Goal: Information Seeking & Learning: Learn about a topic

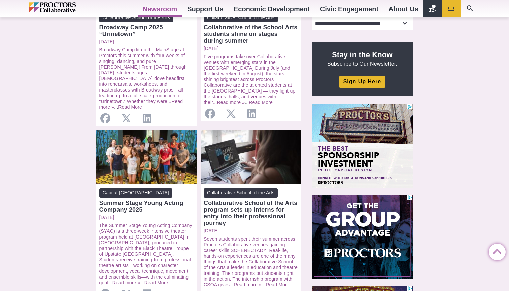
scroll to position [204, 0]
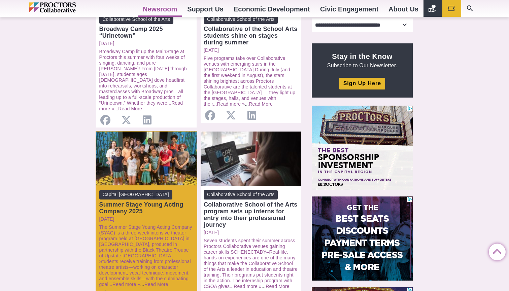
click at [139, 190] on span "Capital [GEOGRAPHIC_DATA]" at bounding box center [135, 194] width 73 height 9
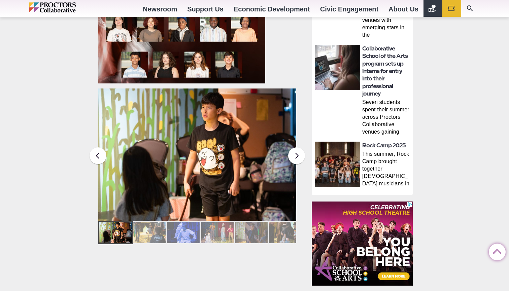
scroll to position [438, 0]
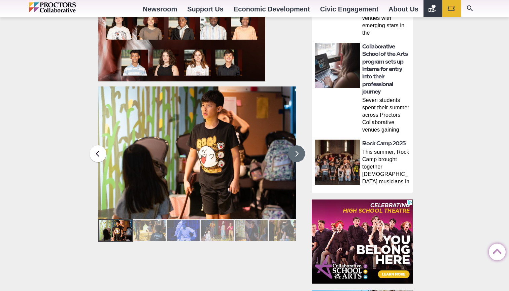
click at [300, 152] on button at bounding box center [296, 154] width 17 height 17
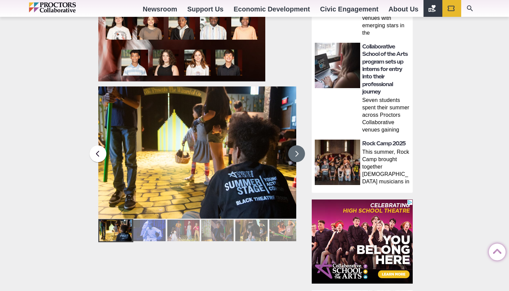
click at [300, 152] on button at bounding box center [296, 154] width 17 height 17
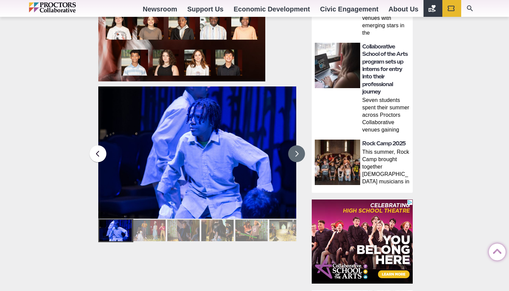
click at [300, 152] on button at bounding box center [296, 154] width 17 height 17
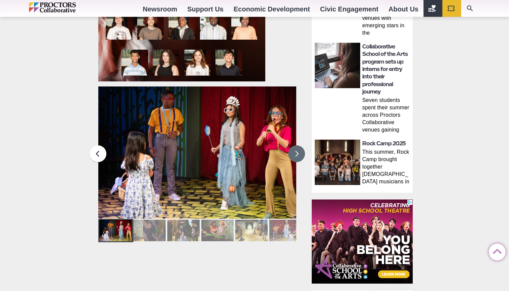
click at [300, 152] on button at bounding box center [296, 154] width 17 height 17
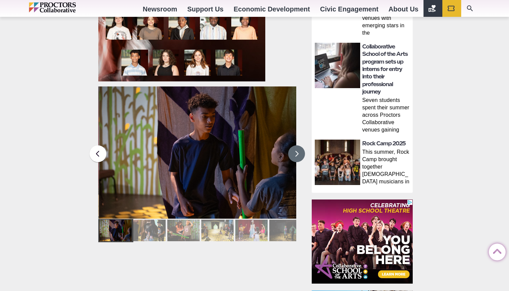
click at [300, 152] on button at bounding box center [296, 154] width 17 height 17
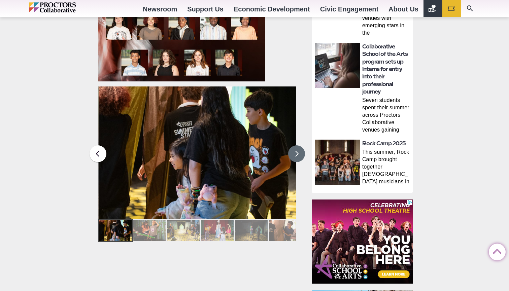
click at [300, 152] on button at bounding box center [296, 154] width 17 height 17
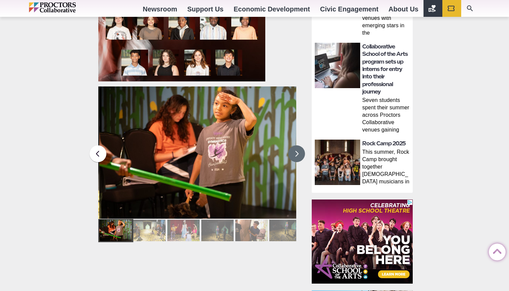
click at [300, 152] on button at bounding box center [296, 154] width 17 height 17
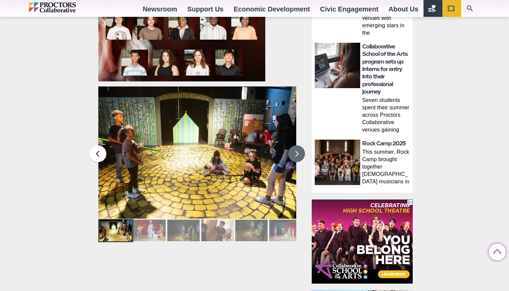
click at [300, 152] on button at bounding box center [296, 154] width 17 height 17
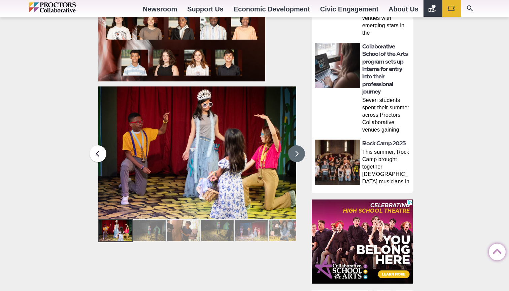
click at [300, 152] on button at bounding box center [296, 154] width 17 height 17
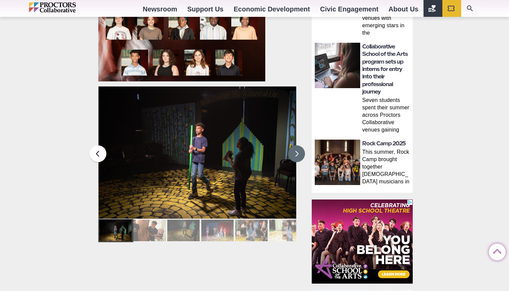
click at [300, 152] on button at bounding box center [296, 154] width 17 height 17
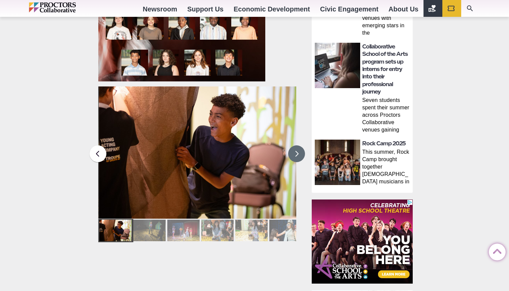
click at [300, 152] on button at bounding box center [296, 154] width 17 height 17
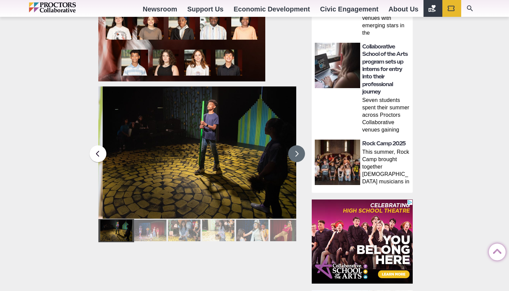
click at [300, 152] on button at bounding box center [296, 154] width 17 height 17
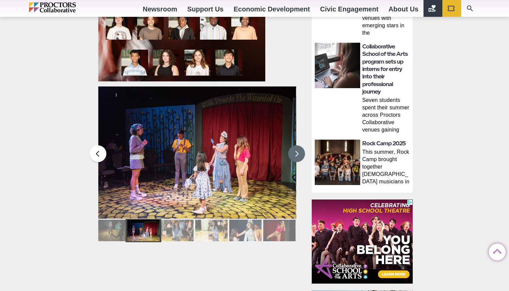
click at [300, 152] on button at bounding box center [296, 154] width 17 height 17
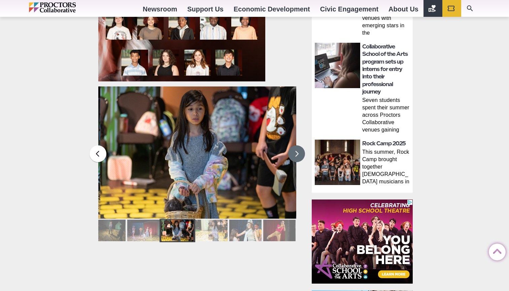
click at [300, 152] on button at bounding box center [296, 154] width 17 height 17
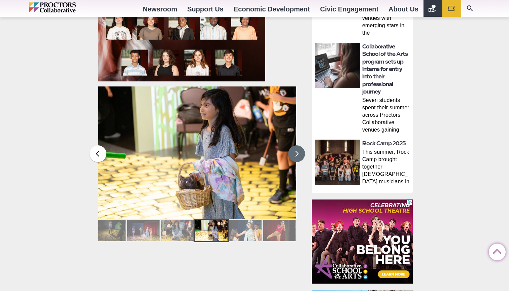
click at [300, 152] on button at bounding box center [296, 154] width 17 height 17
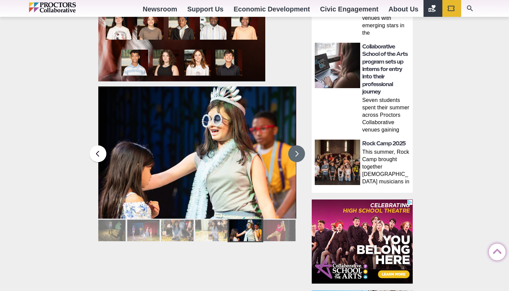
click at [300, 152] on button at bounding box center [296, 154] width 17 height 17
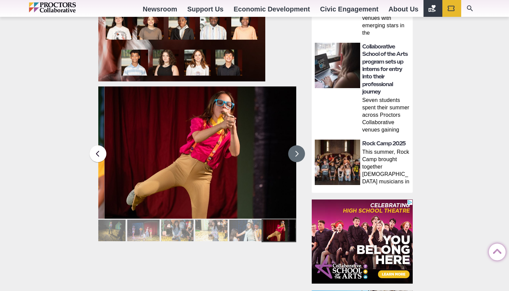
click at [300, 152] on button at bounding box center [296, 154] width 17 height 17
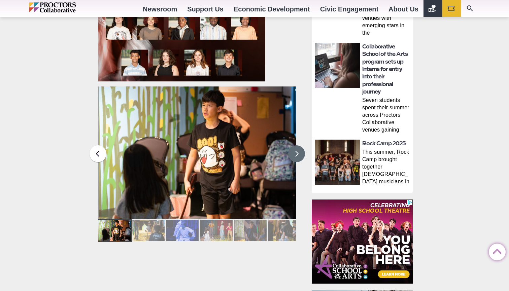
click at [300, 152] on button at bounding box center [296, 154] width 17 height 17
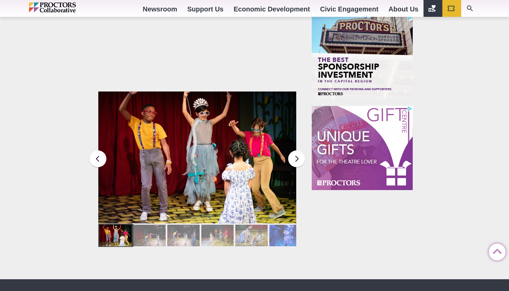
scroll to position [717, 0]
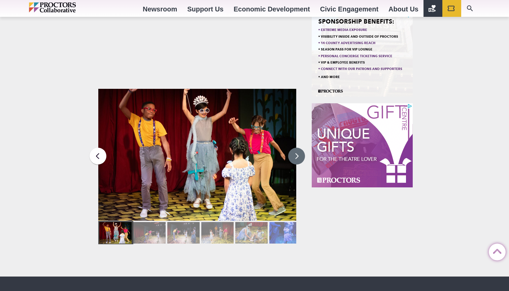
click at [298, 155] on button at bounding box center [296, 156] width 17 height 17
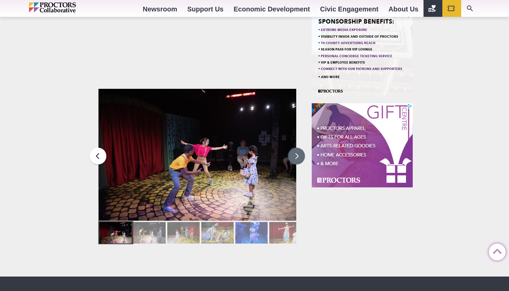
click at [298, 155] on button at bounding box center [296, 156] width 17 height 17
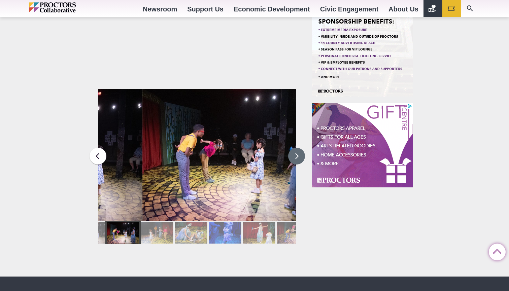
click at [298, 155] on button at bounding box center [296, 156] width 17 height 17
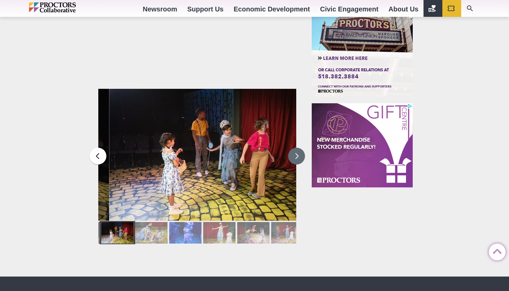
click at [298, 155] on button at bounding box center [296, 156] width 17 height 17
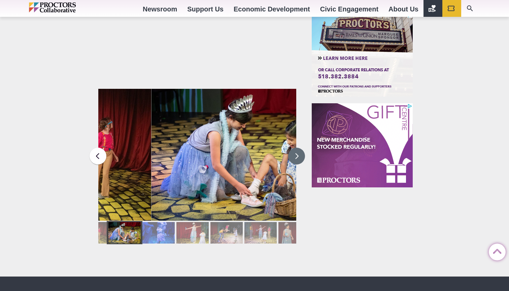
click at [298, 155] on button at bounding box center [296, 156] width 17 height 17
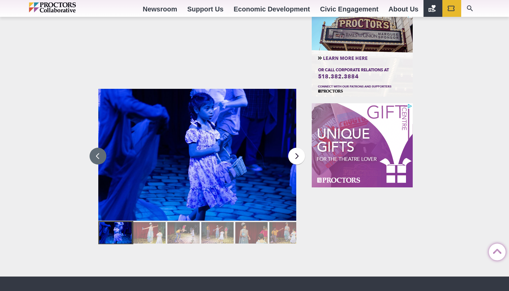
click at [95, 156] on button at bounding box center [98, 156] width 17 height 17
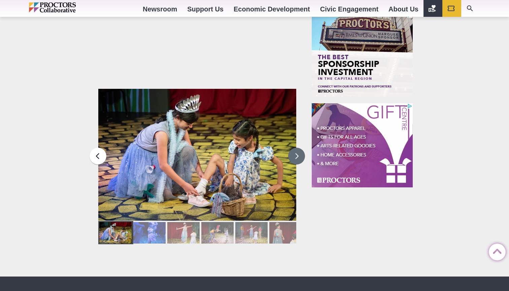
click at [299, 154] on button at bounding box center [296, 156] width 17 height 17
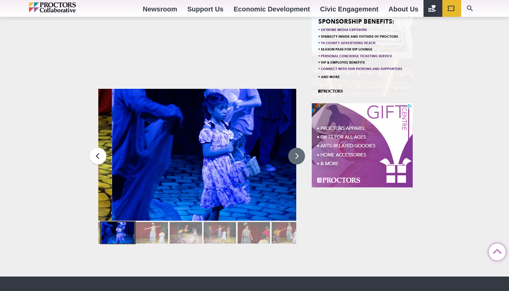
click at [299, 154] on button at bounding box center [296, 156] width 17 height 17
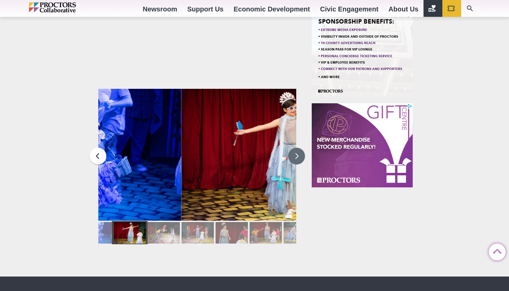
click at [299, 154] on button at bounding box center [296, 156] width 17 height 17
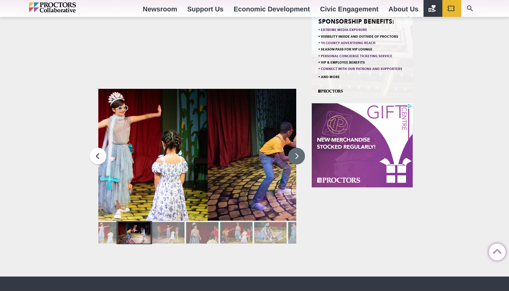
click at [299, 154] on button at bounding box center [296, 156] width 17 height 17
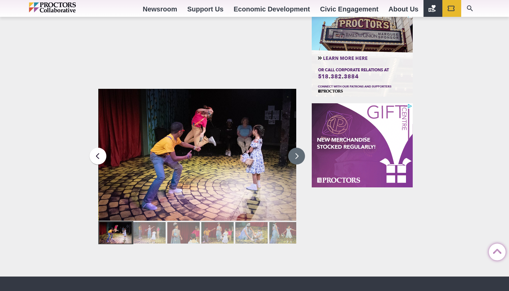
click at [299, 154] on button at bounding box center [296, 156] width 17 height 17
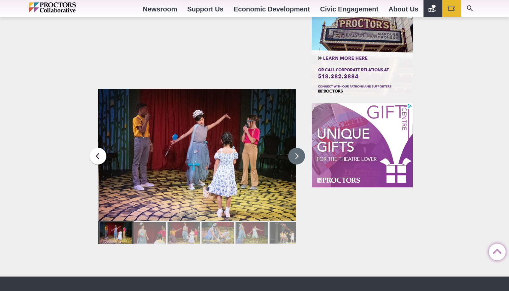
click at [299, 154] on button at bounding box center [296, 156] width 17 height 17
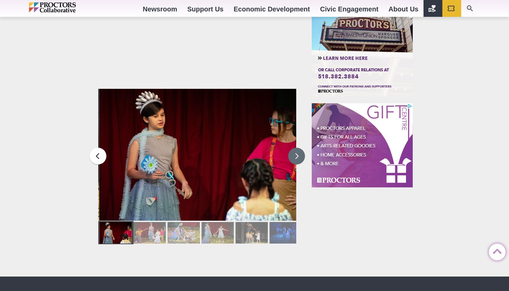
click at [299, 154] on button at bounding box center [296, 156] width 17 height 17
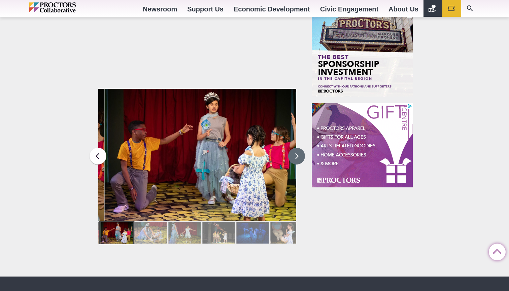
click at [299, 154] on button at bounding box center [296, 156] width 17 height 17
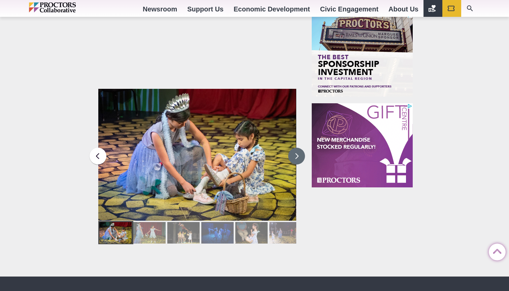
click at [299, 154] on button at bounding box center [296, 156] width 17 height 17
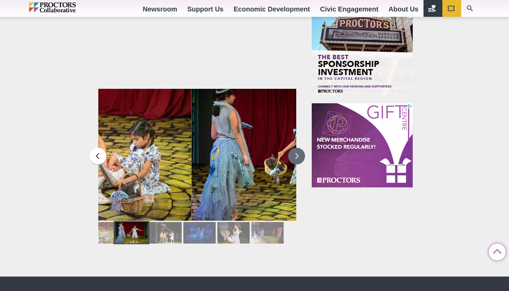
click at [299, 154] on button at bounding box center [296, 156] width 17 height 17
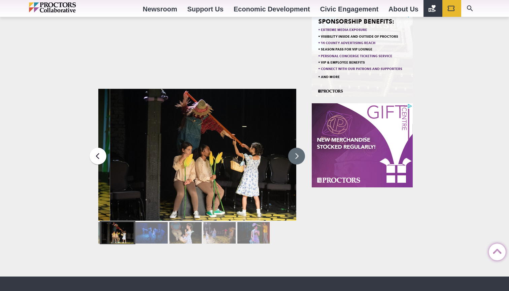
click at [299, 154] on button at bounding box center [296, 156] width 17 height 17
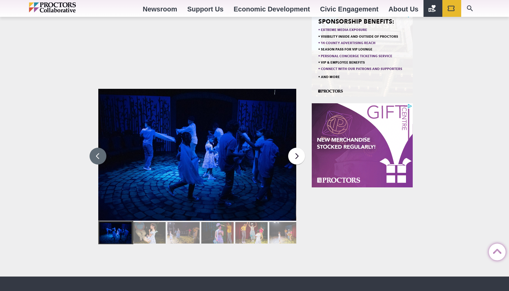
click at [97, 153] on button at bounding box center [98, 156] width 17 height 17
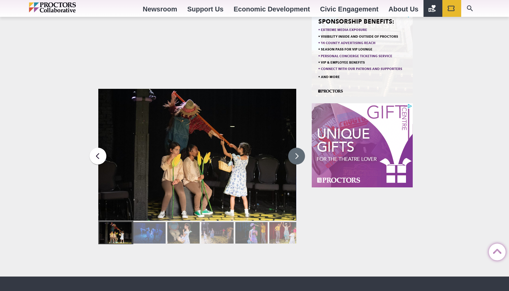
click at [298, 152] on button at bounding box center [296, 156] width 17 height 17
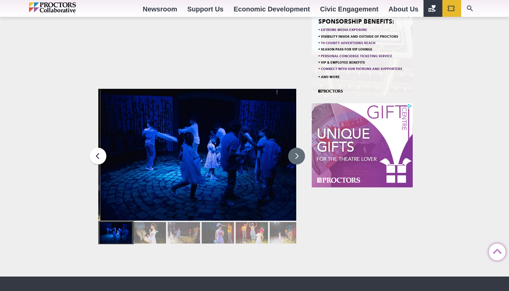
click at [298, 152] on button at bounding box center [296, 156] width 17 height 17
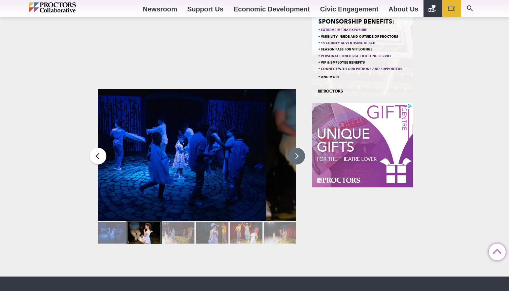
click at [298, 152] on button at bounding box center [296, 156] width 17 height 17
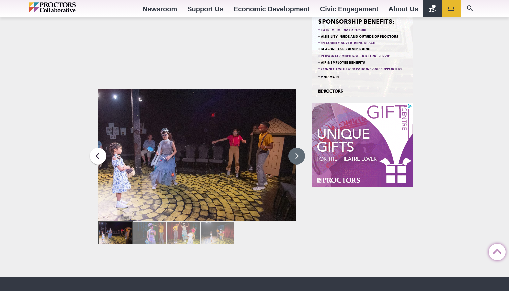
click at [298, 152] on button at bounding box center [296, 156] width 17 height 17
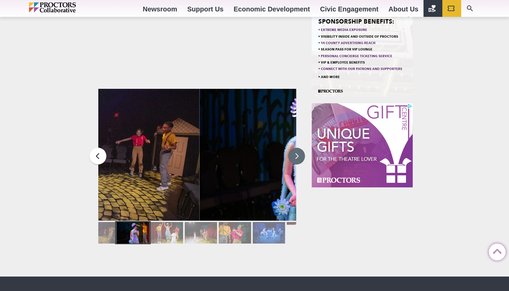
click at [298, 152] on button at bounding box center [296, 156] width 17 height 17
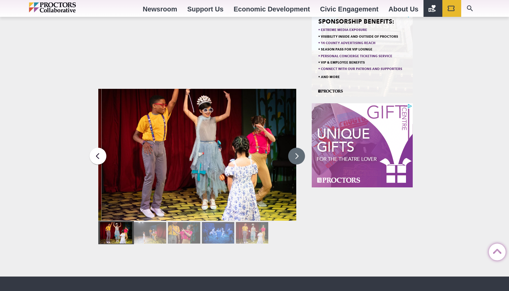
click at [298, 152] on button at bounding box center [296, 156] width 17 height 17
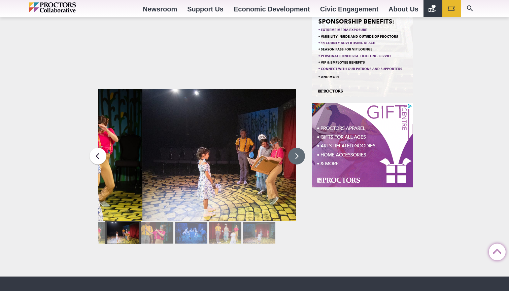
click at [298, 152] on button at bounding box center [296, 156] width 17 height 17
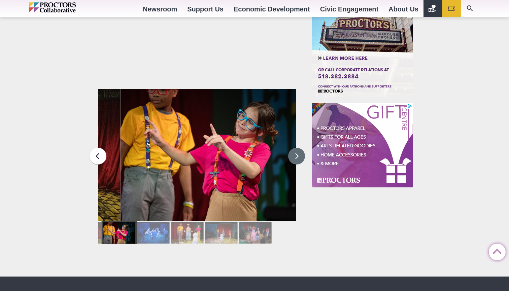
click at [298, 152] on button at bounding box center [296, 156] width 17 height 17
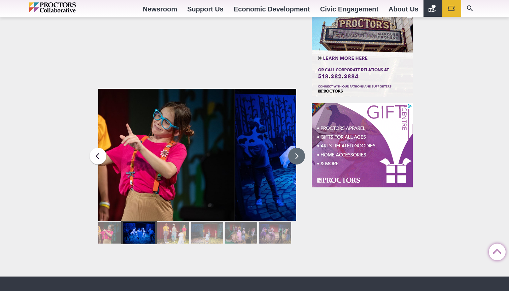
click at [298, 152] on button at bounding box center [296, 156] width 17 height 17
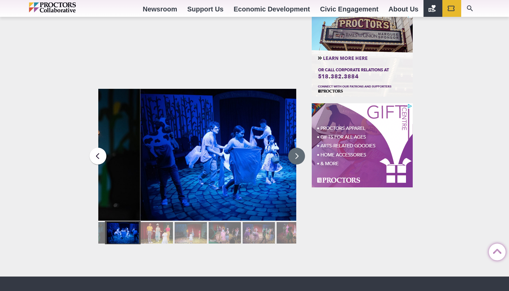
click at [298, 152] on button at bounding box center [296, 156] width 17 height 17
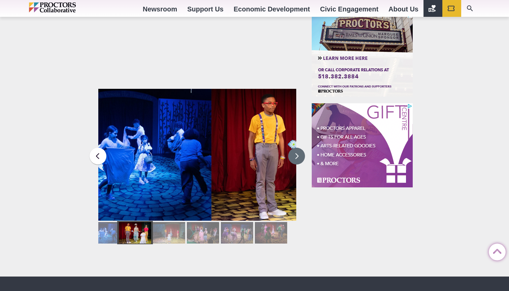
click at [298, 152] on button at bounding box center [296, 156] width 17 height 17
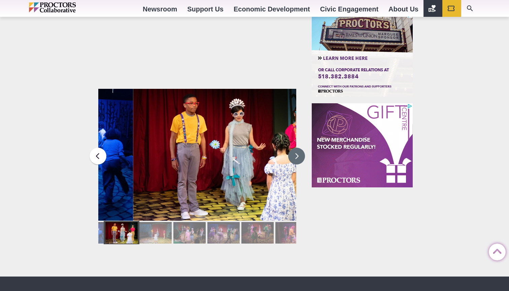
click at [298, 152] on button at bounding box center [296, 156] width 17 height 17
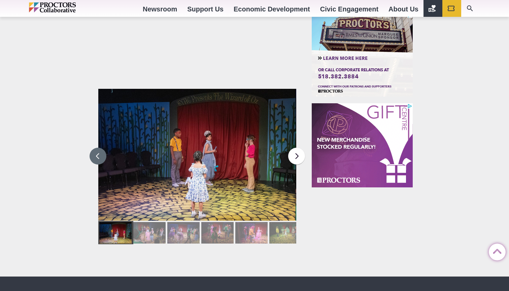
click at [100, 152] on button at bounding box center [98, 156] width 17 height 17
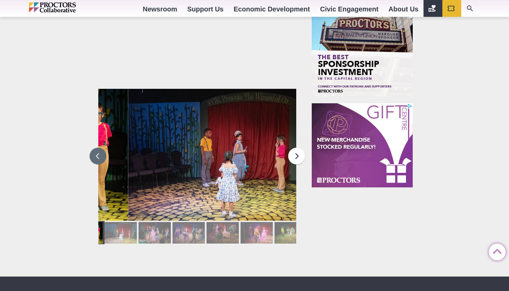
click at [100, 152] on button at bounding box center [98, 156] width 17 height 17
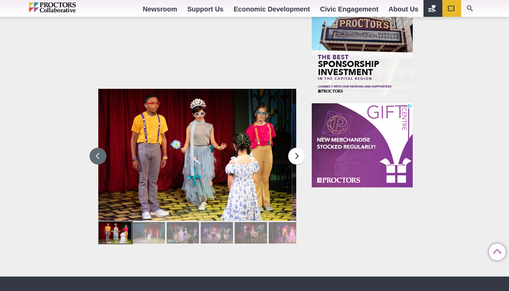
click at [100, 152] on button at bounding box center [98, 156] width 17 height 17
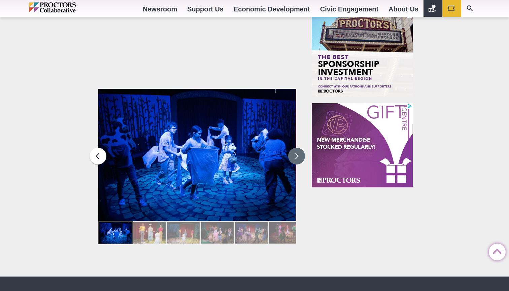
click at [297, 155] on button at bounding box center [296, 156] width 17 height 17
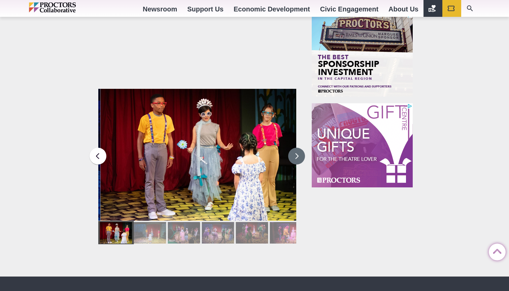
click at [297, 155] on button at bounding box center [296, 156] width 17 height 17
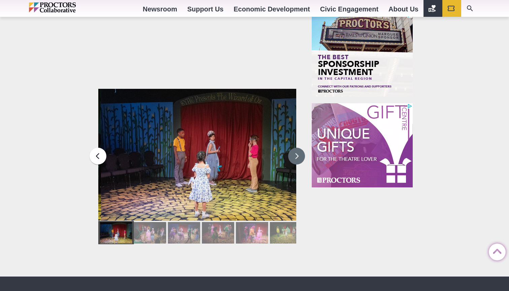
click at [297, 155] on button at bounding box center [296, 156] width 17 height 17
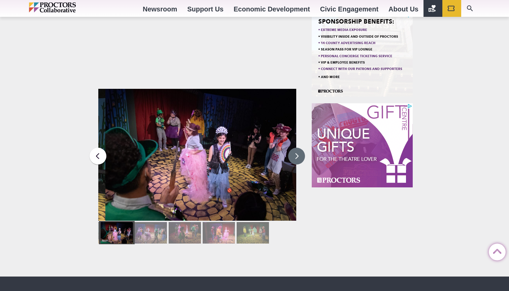
click at [297, 155] on button at bounding box center [296, 156] width 17 height 17
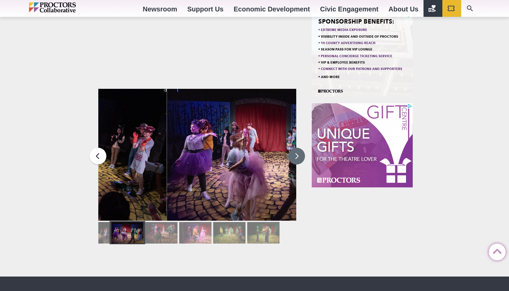
click at [297, 155] on button at bounding box center [296, 156] width 17 height 17
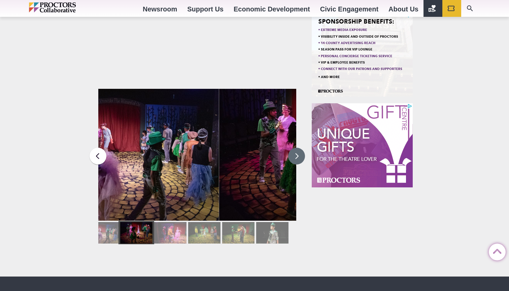
click at [297, 155] on button at bounding box center [296, 156] width 17 height 17
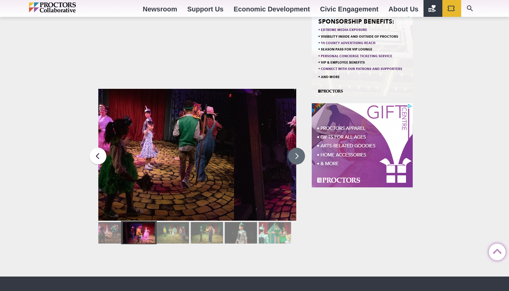
click at [297, 155] on button at bounding box center [296, 156] width 17 height 17
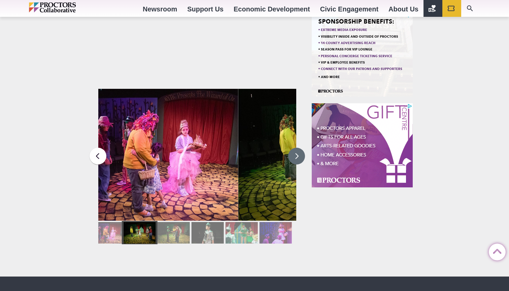
click at [297, 155] on button at bounding box center [296, 156] width 17 height 17
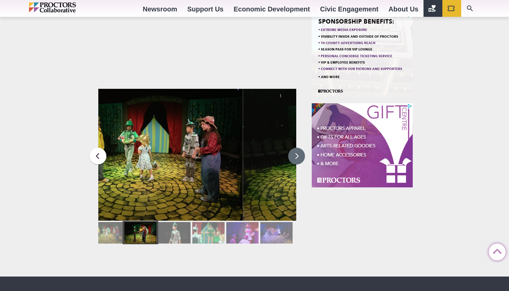
click at [297, 155] on button at bounding box center [296, 156] width 17 height 17
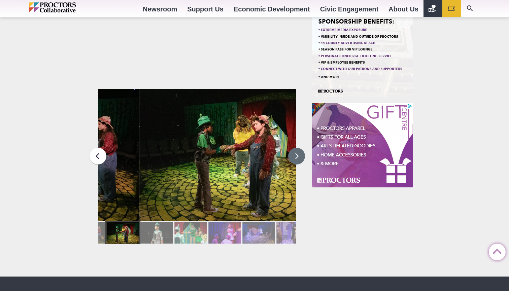
click at [297, 155] on button at bounding box center [296, 156] width 17 height 17
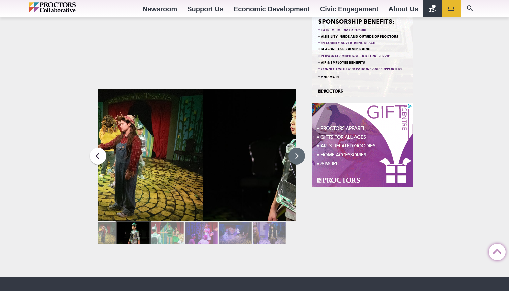
click at [297, 155] on button at bounding box center [296, 156] width 17 height 17
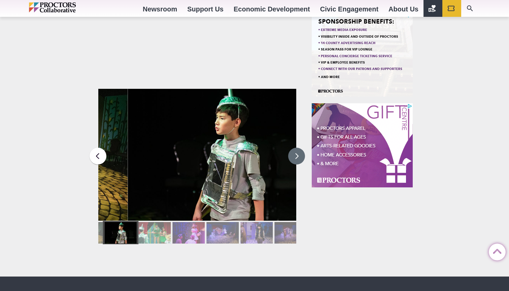
click at [297, 155] on button at bounding box center [296, 156] width 17 height 17
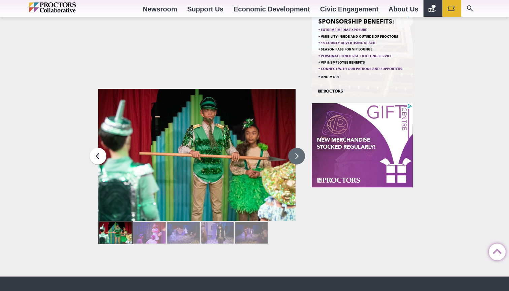
click at [299, 153] on button at bounding box center [296, 156] width 17 height 17
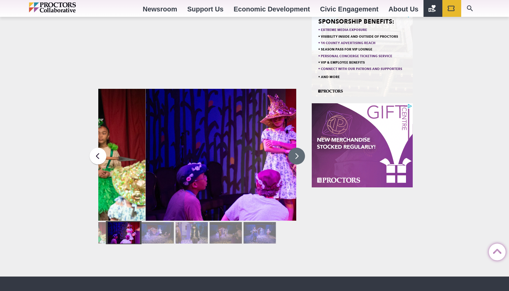
click at [299, 153] on button at bounding box center [296, 156] width 17 height 17
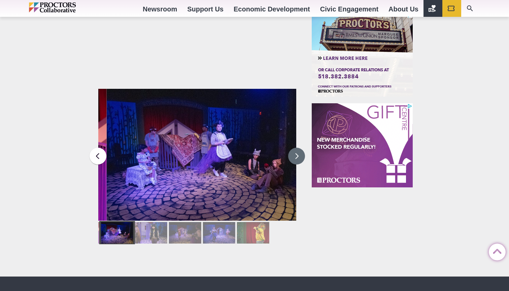
click at [299, 153] on button at bounding box center [296, 156] width 17 height 17
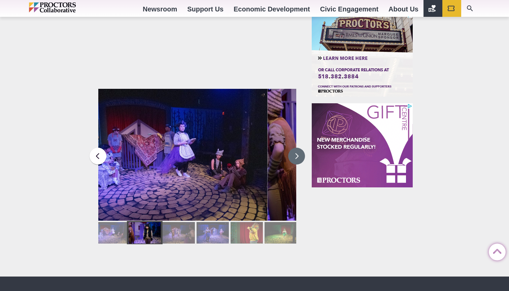
click at [299, 153] on button at bounding box center [296, 156] width 17 height 17
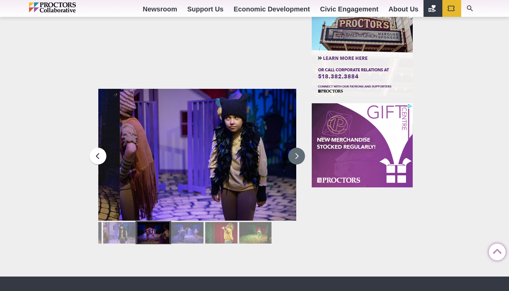
click at [299, 153] on button at bounding box center [296, 156] width 17 height 17
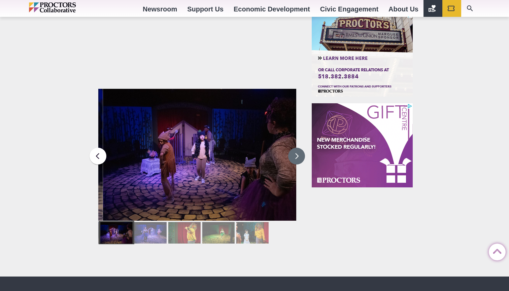
click at [299, 153] on button at bounding box center [296, 156] width 17 height 17
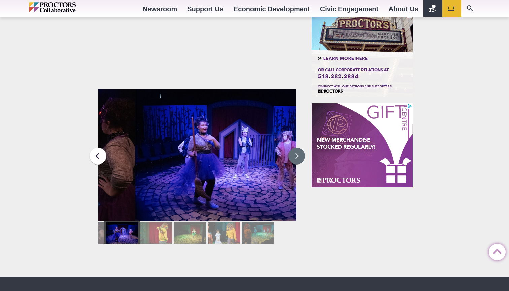
click at [299, 153] on button at bounding box center [296, 156] width 17 height 17
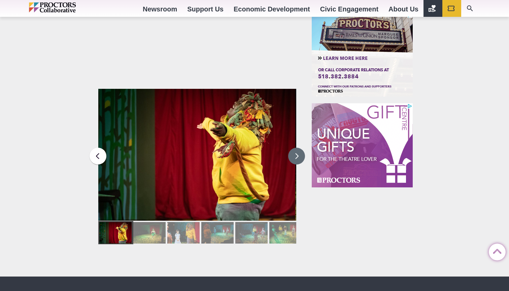
click at [299, 153] on button at bounding box center [296, 156] width 17 height 17
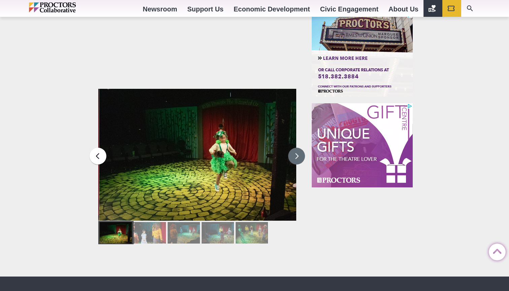
click at [299, 153] on button at bounding box center [296, 156] width 17 height 17
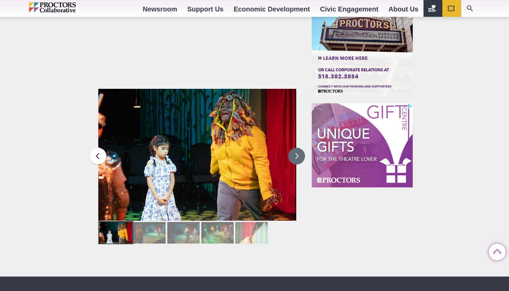
click at [299, 153] on button at bounding box center [296, 156] width 17 height 17
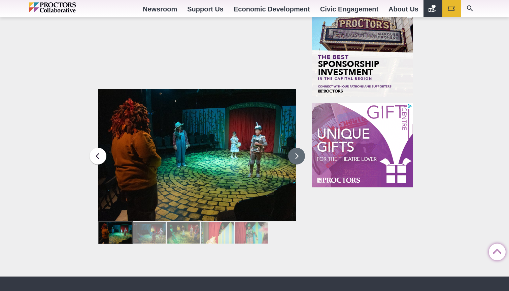
click at [299, 153] on button at bounding box center [296, 156] width 17 height 17
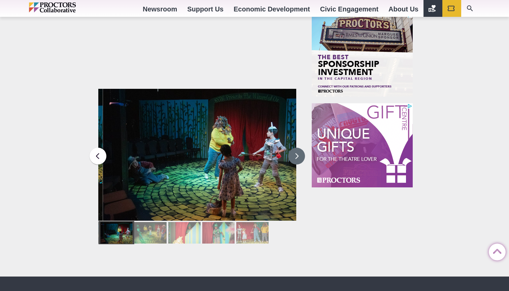
click at [299, 153] on button at bounding box center [296, 156] width 17 height 17
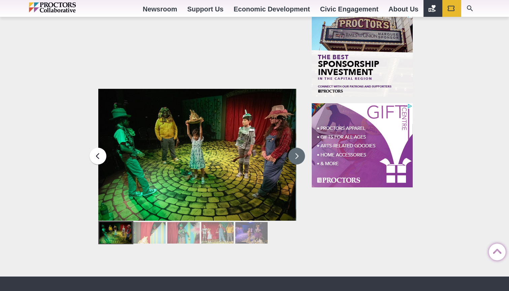
click at [299, 153] on button at bounding box center [296, 156] width 17 height 17
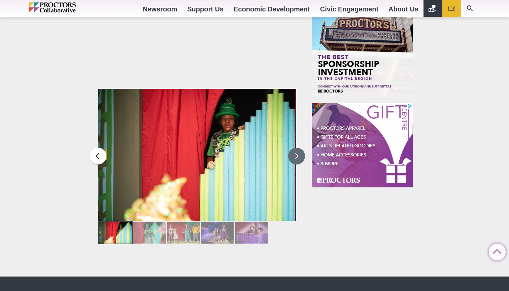
click at [299, 153] on button at bounding box center [296, 156] width 17 height 17
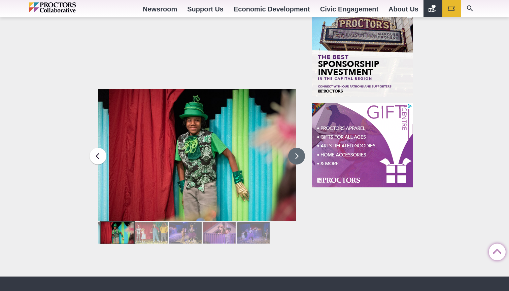
click at [299, 153] on button at bounding box center [296, 156] width 17 height 17
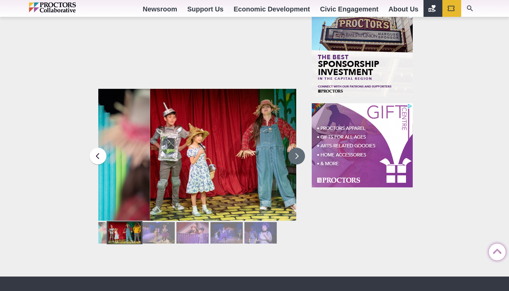
click at [299, 153] on button at bounding box center [296, 156] width 17 height 17
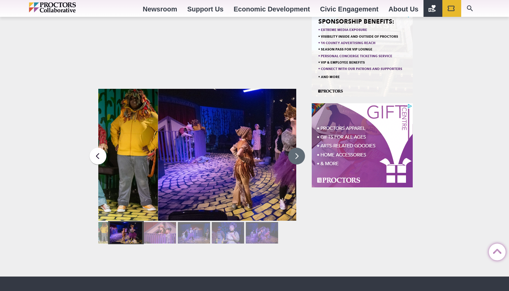
click at [299, 153] on button at bounding box center [296, 156] width 17 height 17
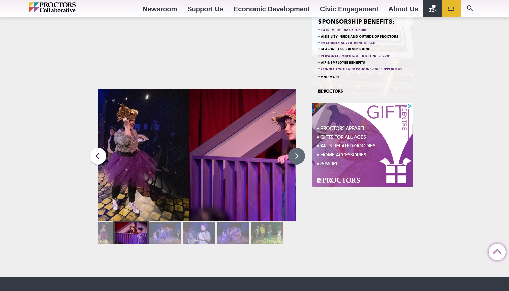
click at [299, 153] on button at bounding box center [296, 156] width 17 height 17
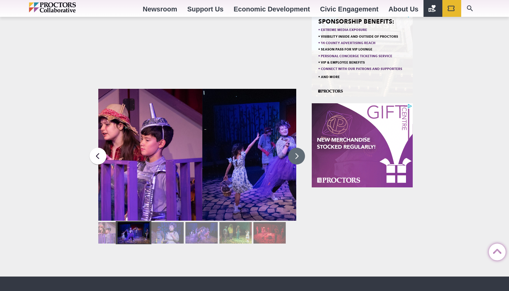
click at [299, 153] on button at bounding box center [296, 156] width 17 height 17
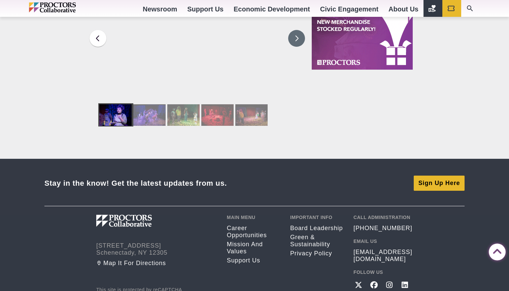
scroll to position [832, 0]
